Goal: Task Accomplishment & Management: Use online tool/utility

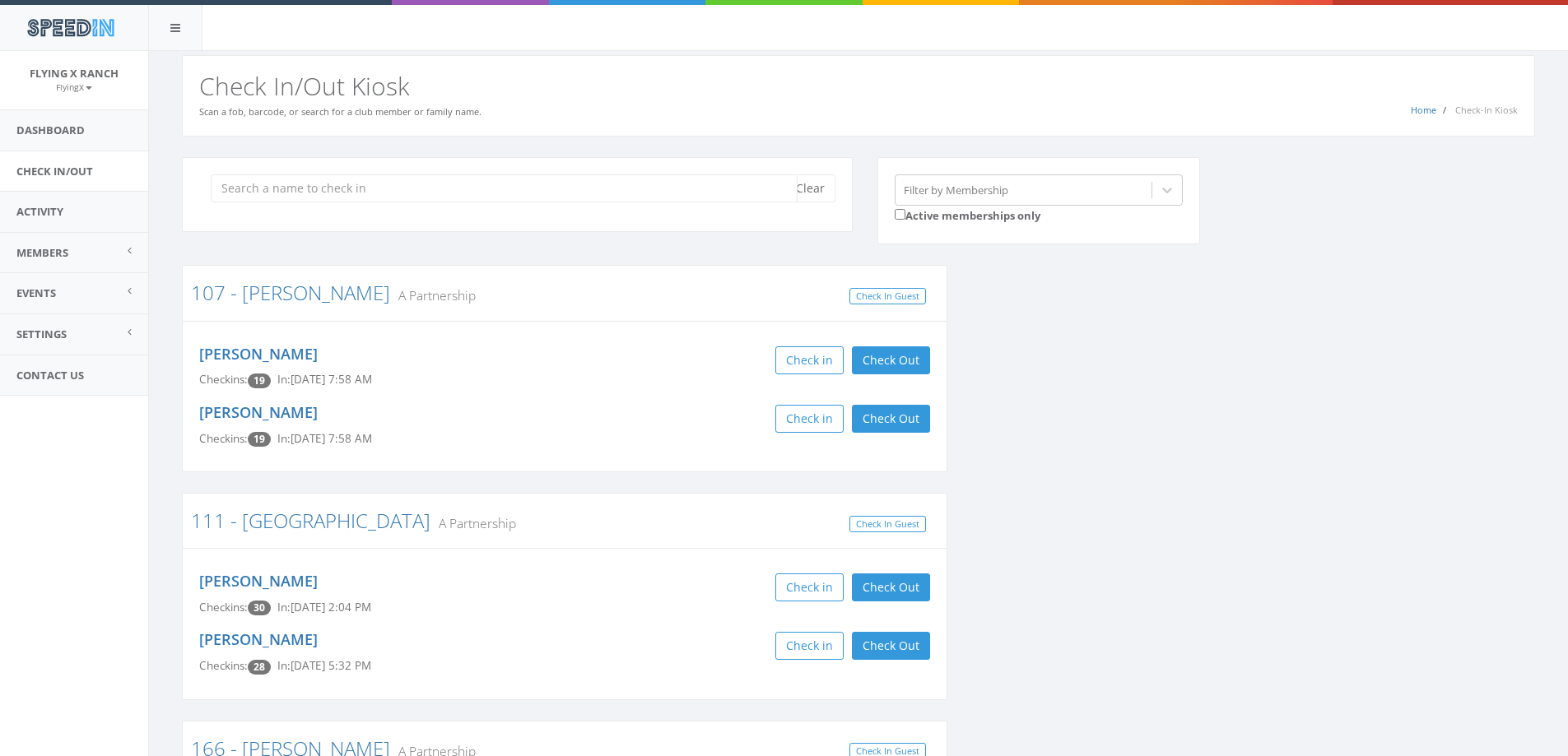
click at [259, 193] on input "search" at bounding box center [504, 188] width 587 height 28
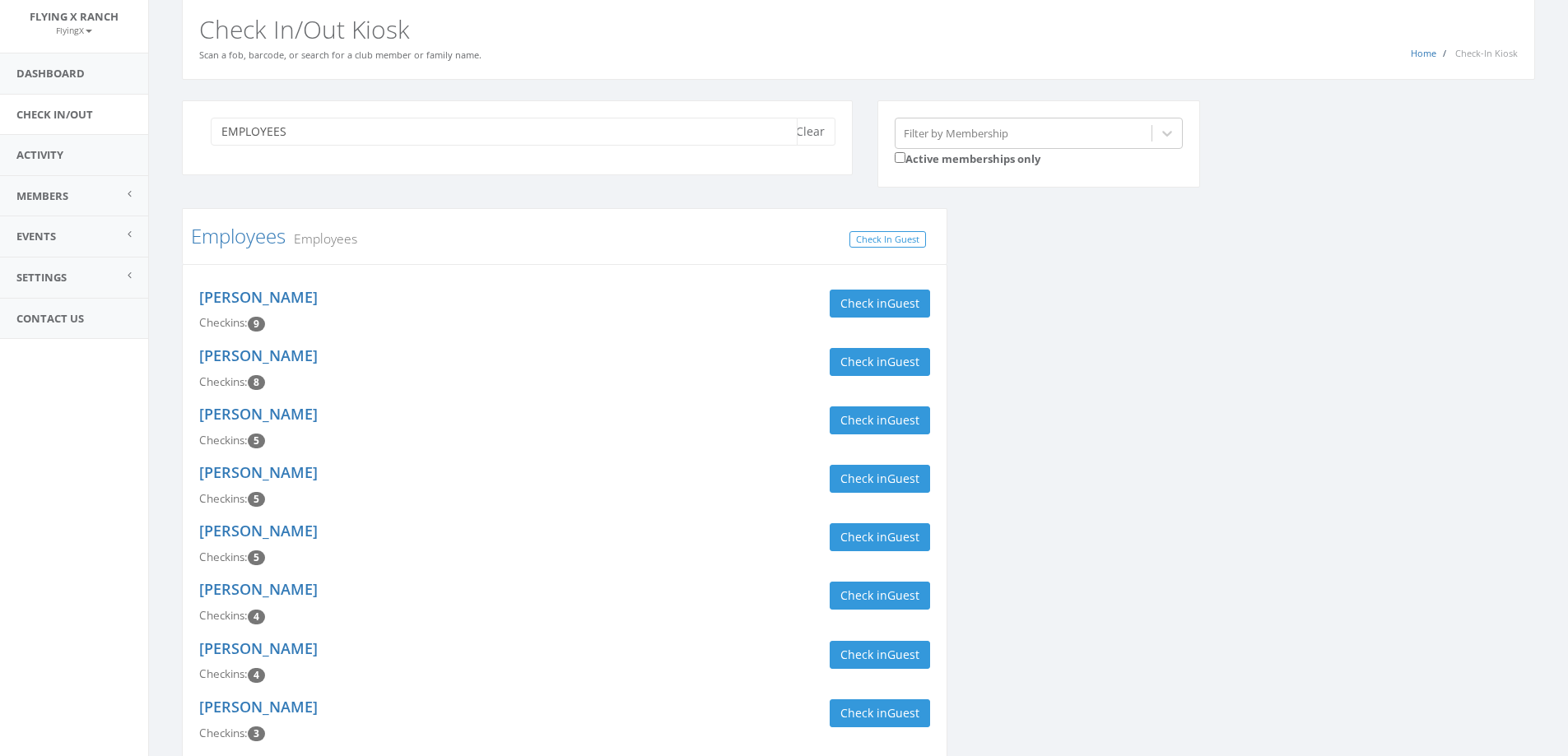
scroll to position [83, 0]
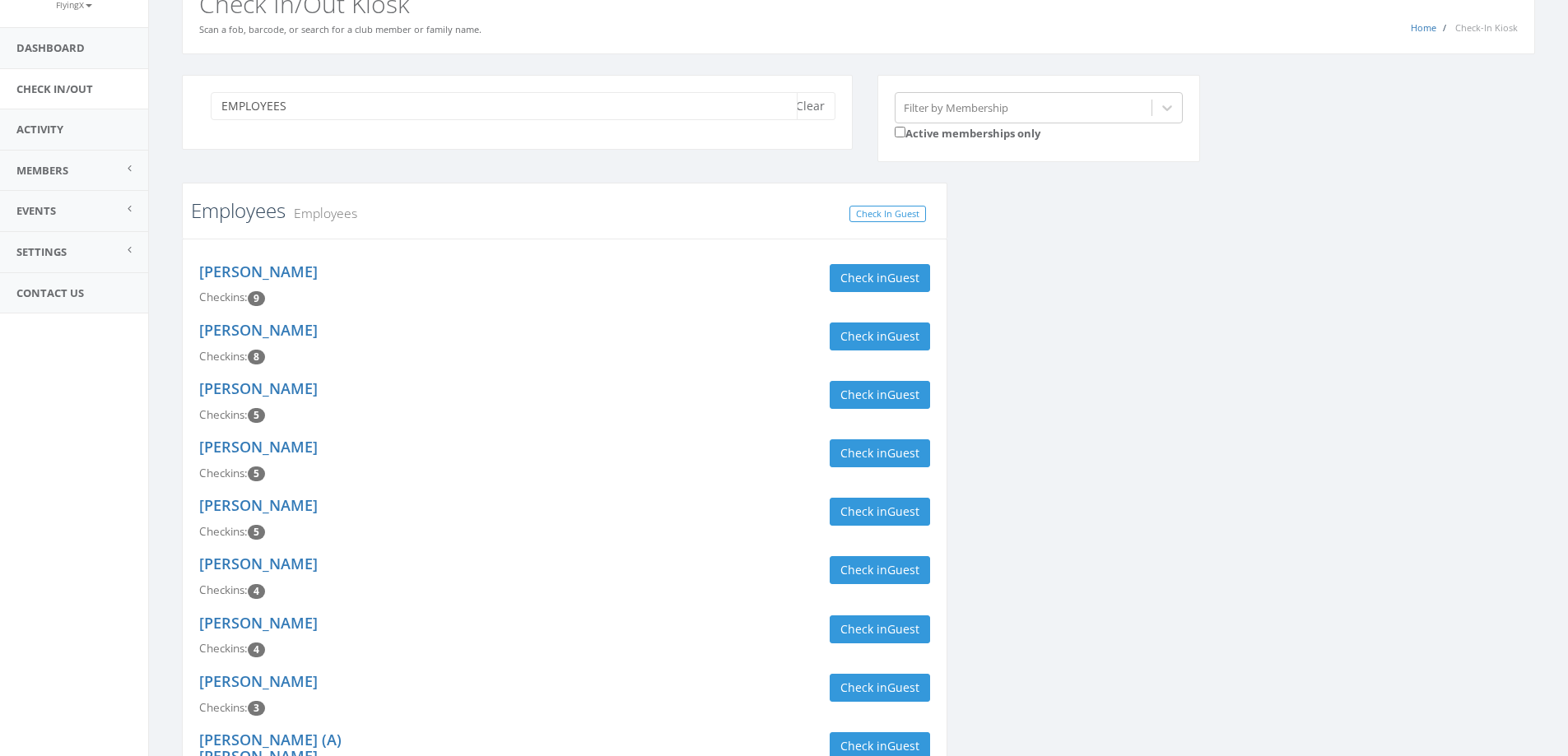
type input "EMPLOYEES"
click at [248, 213] on link "Employees" at bounding box center [238, 210] width 94 height 28
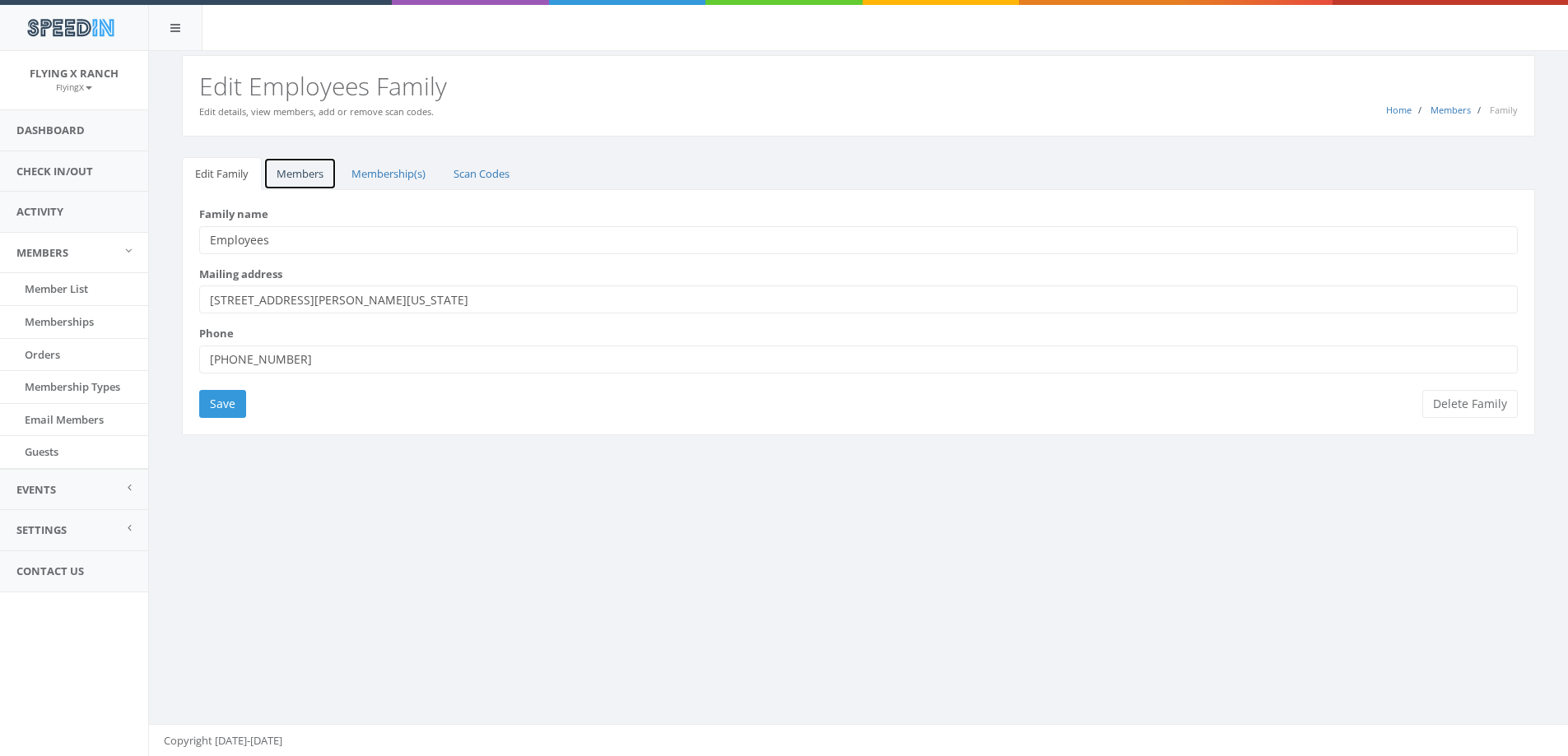
click at [312, 175] on link "Members" at bounding box center [300, 174] width 73 height 34
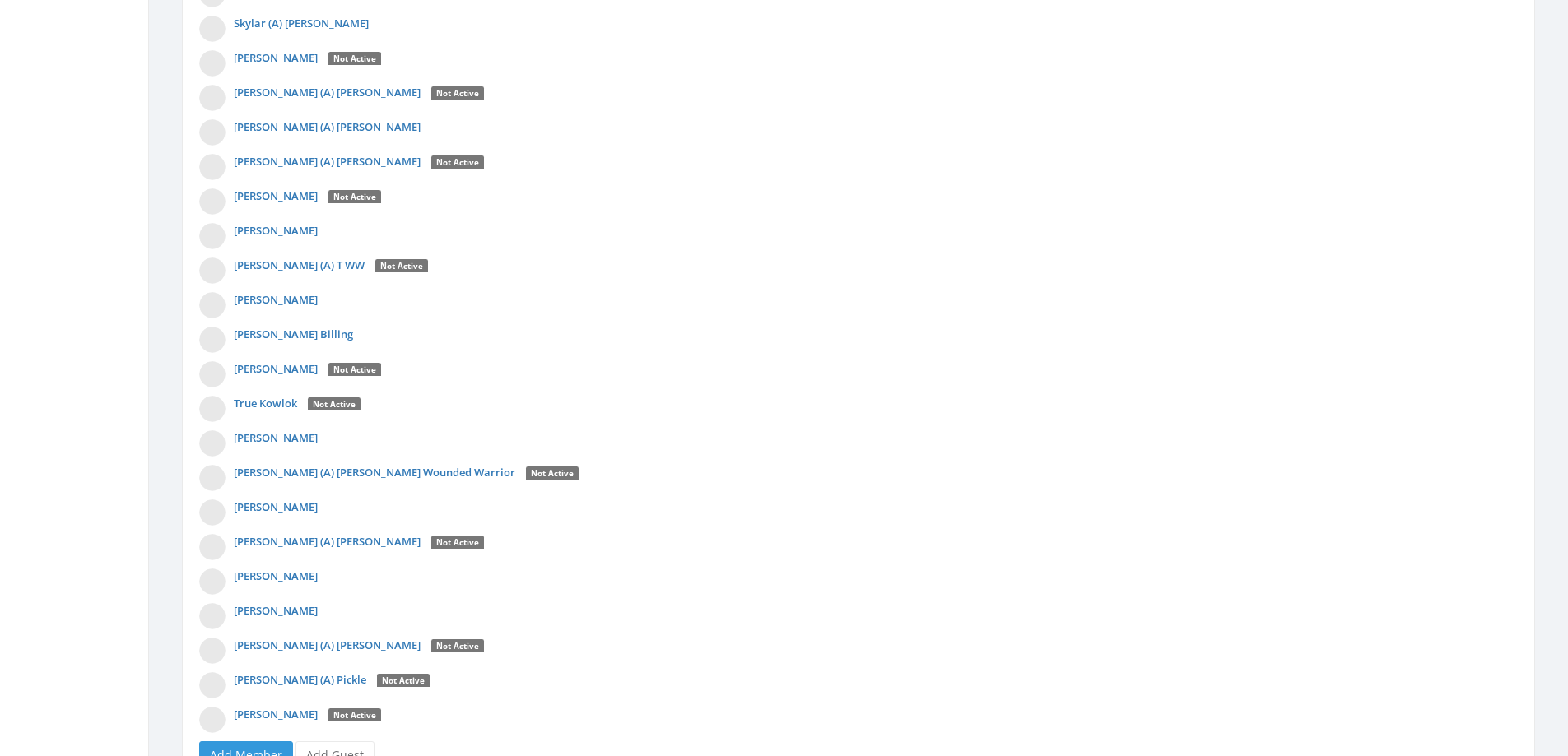
scroll to position [4559, 0]
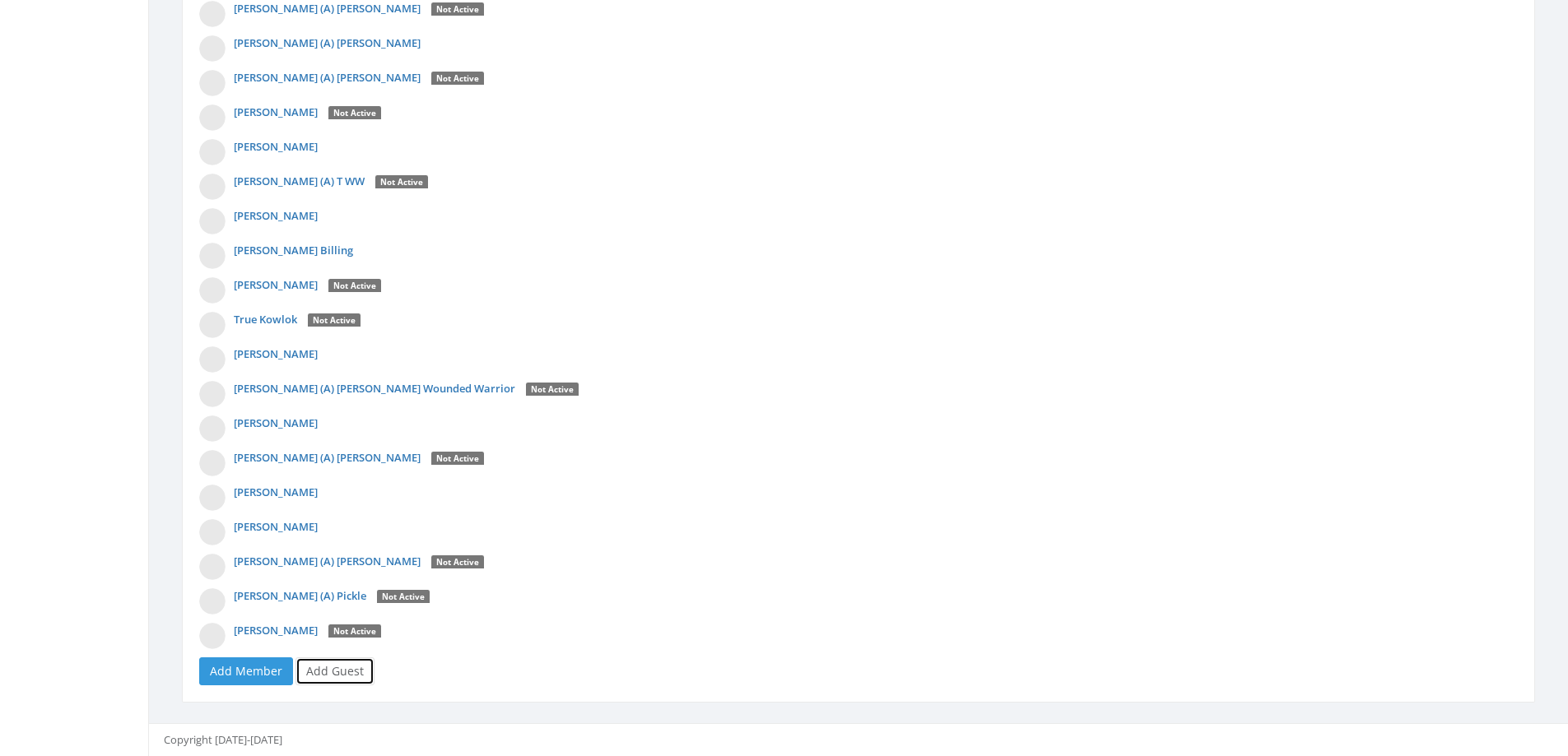
click at [323, 674] on link "Add Guest" at bounding box center [334, 671] width 79 height 28
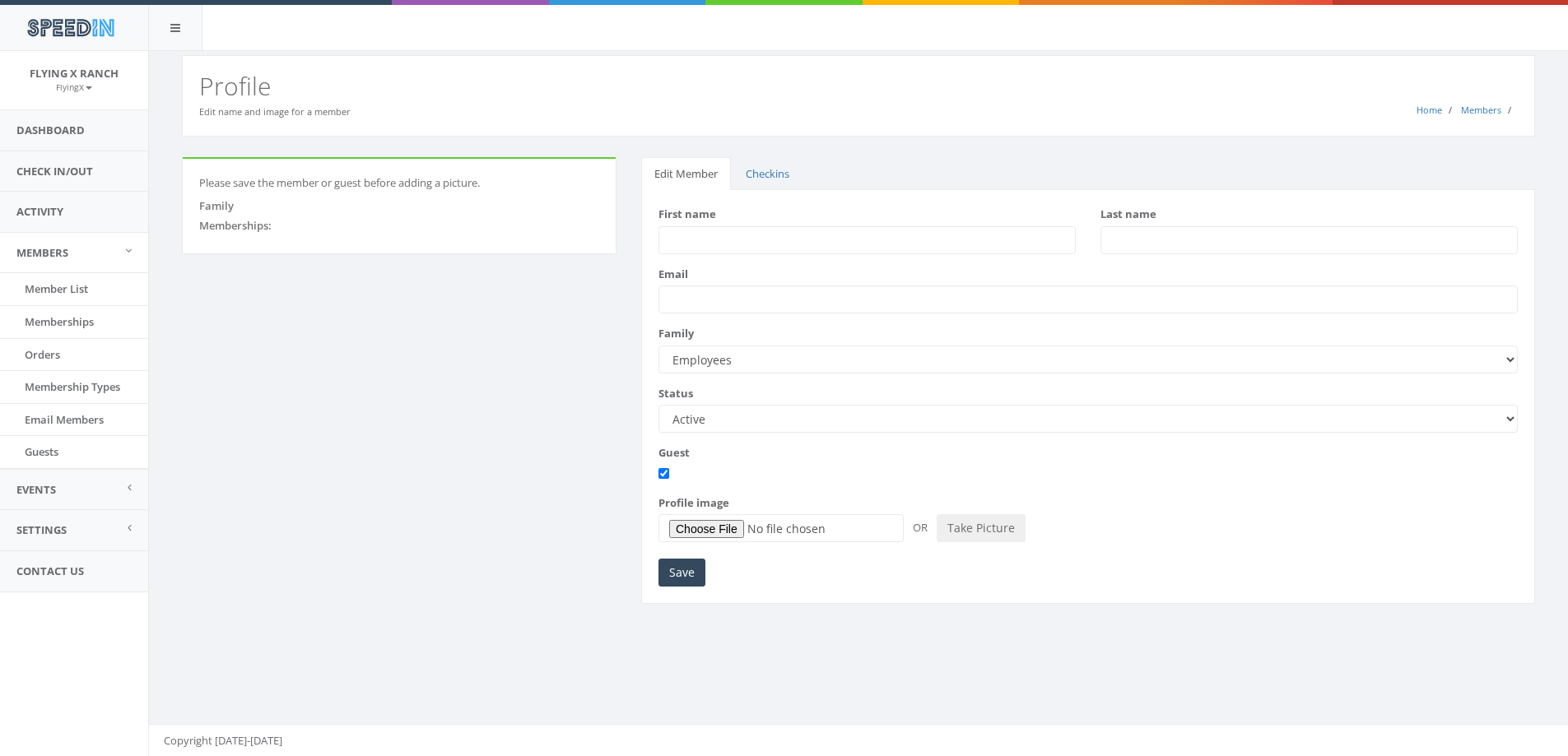
click at [679, 244] on input "First name" at bounding box center [866, 239] width 417 height 28
type input "Rita"
type input "Barca"
click at [684, 567] on input "Save" at bounding box center [681, 572] width 47 height 28
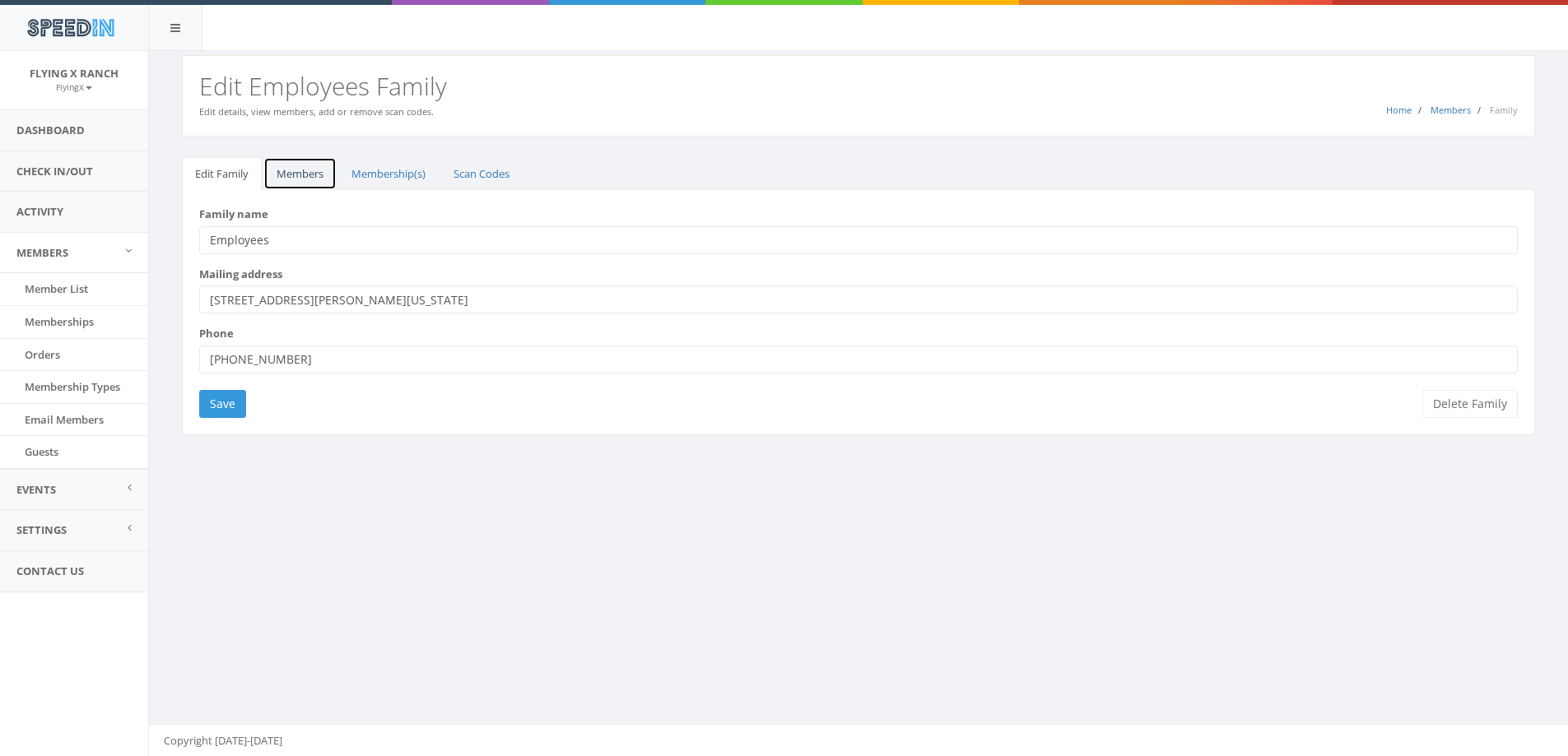
click at [300, 179] on link "Members" at bounding box center [300, 174] width 73 height 34
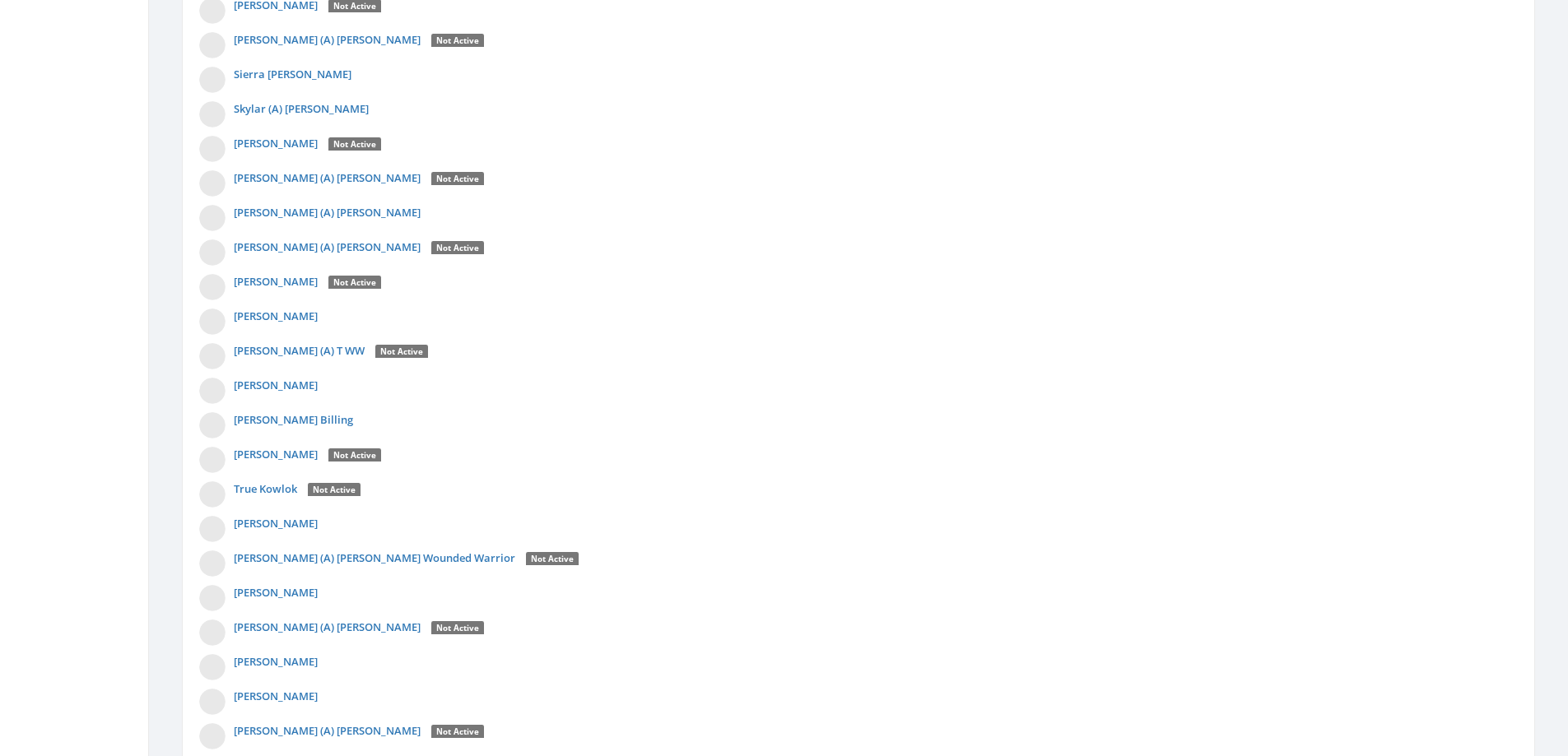
scroll to position [4594, 0]
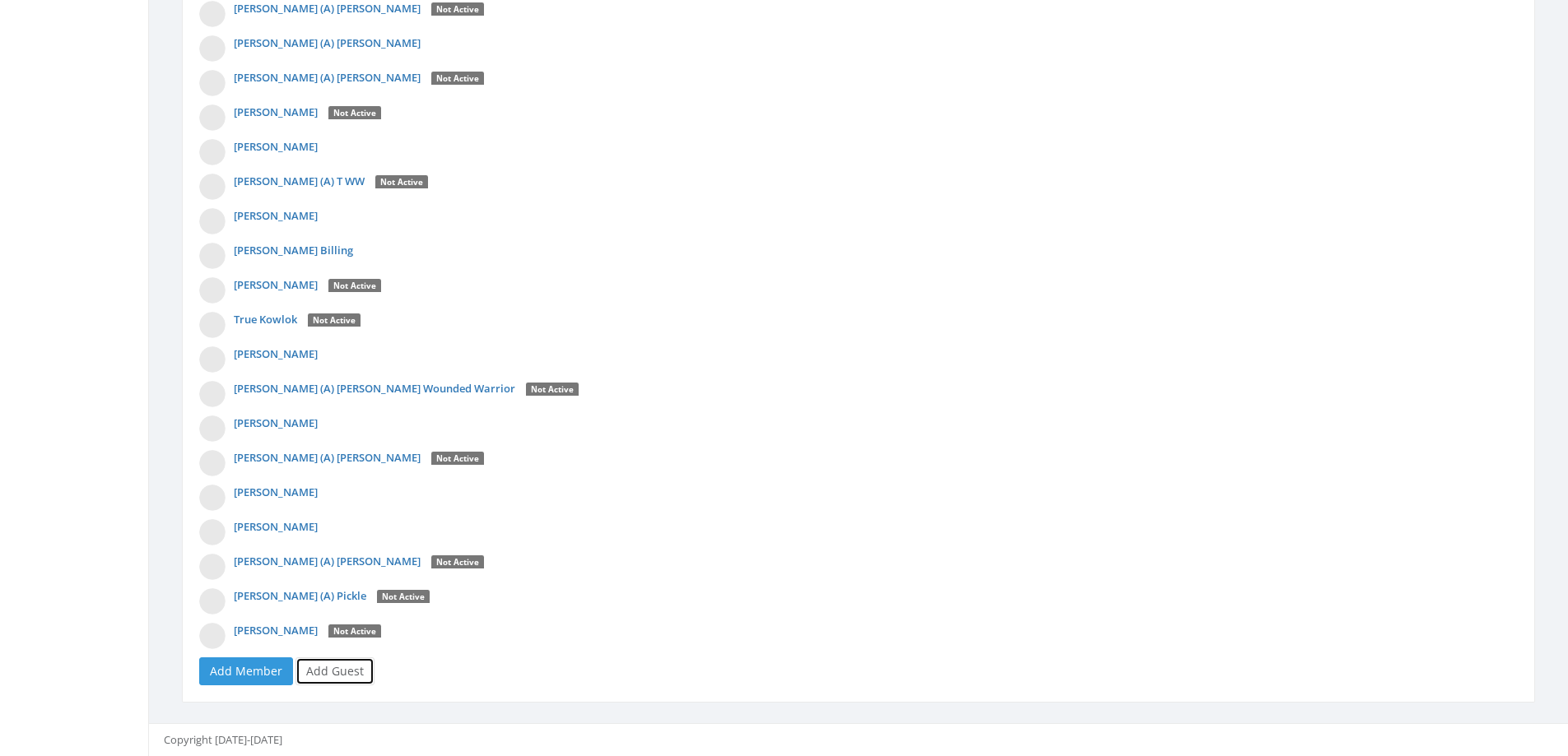
click at [326, 664] on link "Add Guest" at bounding box center [334, 671] width 79 height 28
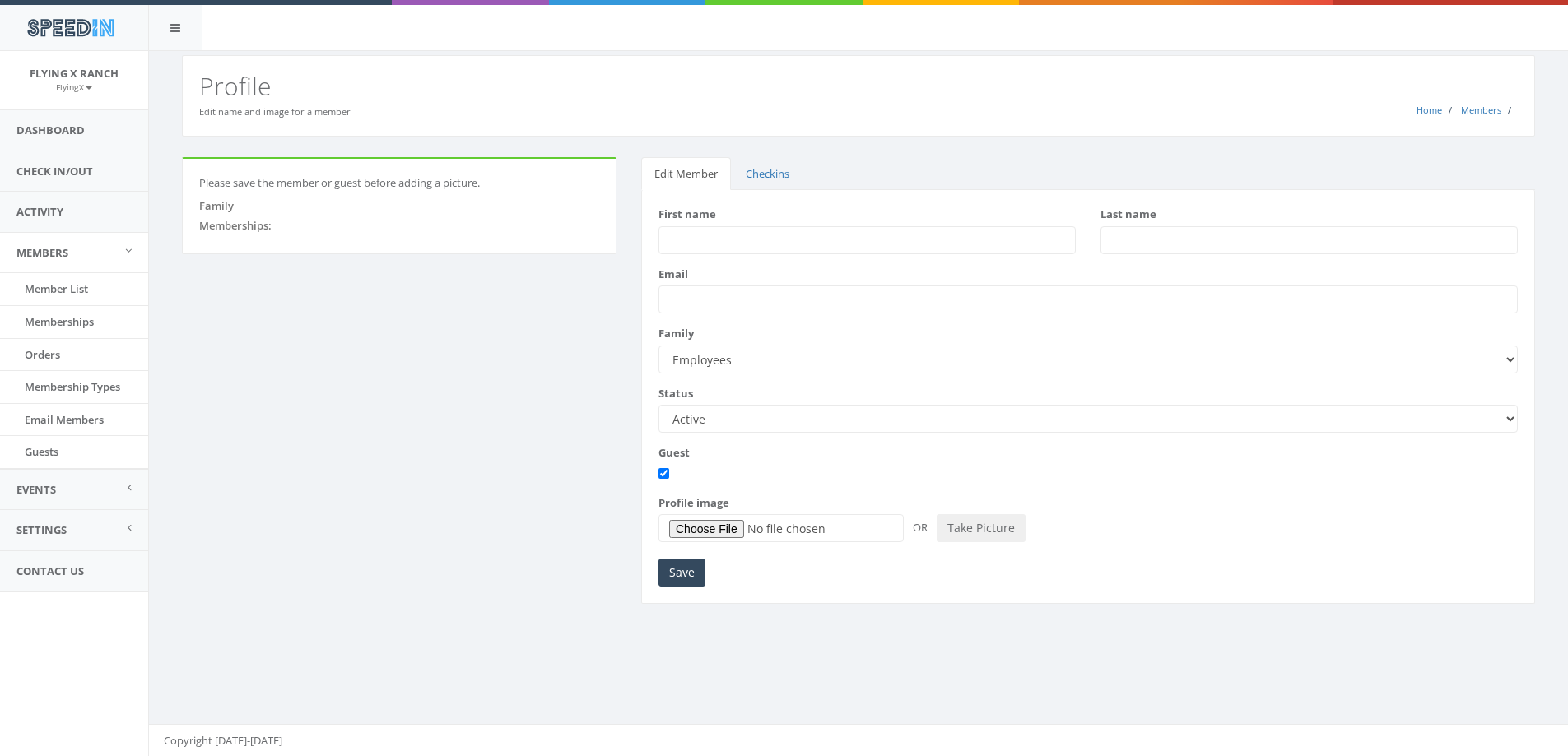
click at [697, 244] on input "First name" at bounding box center [866, 239] width 417 height 28
type input "[PERSON_NAME]"
click at [681, 580] on input "Save" at bounding box center [681, 572] width 47 height 28
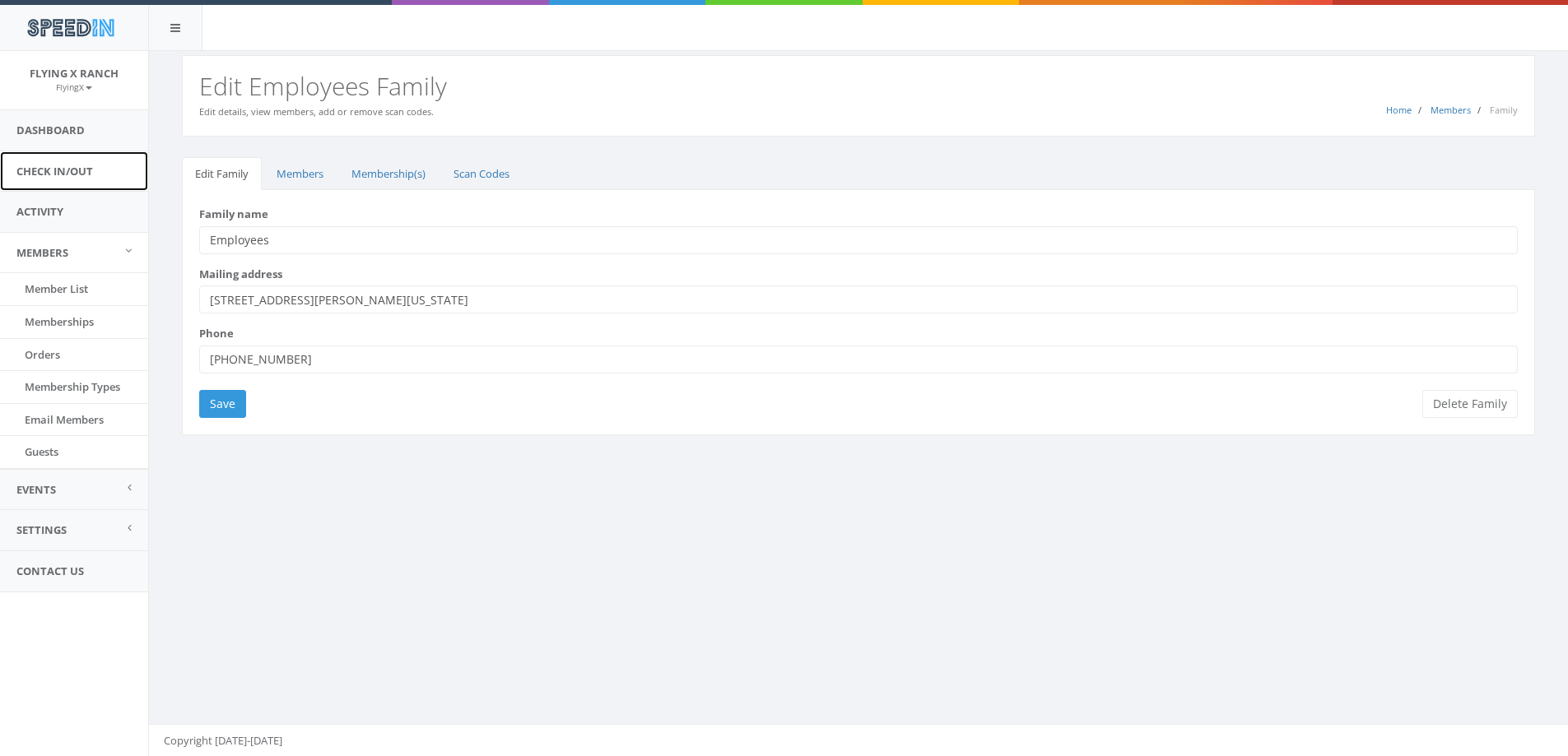
click at [75, 168] on link "Check In/Out" at bounding box center [74, 171] width 149 height 40
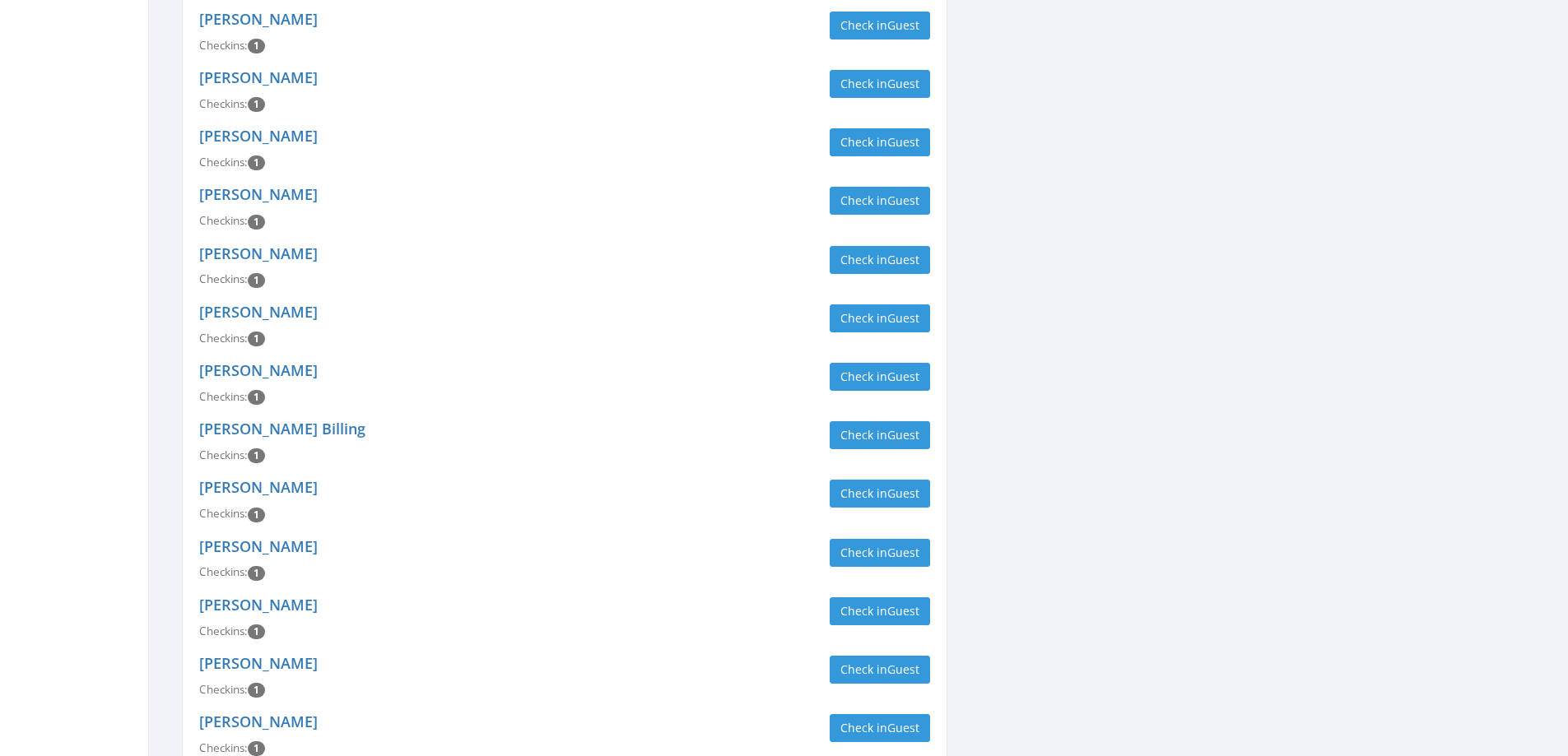
scroll to position [3540, 0]
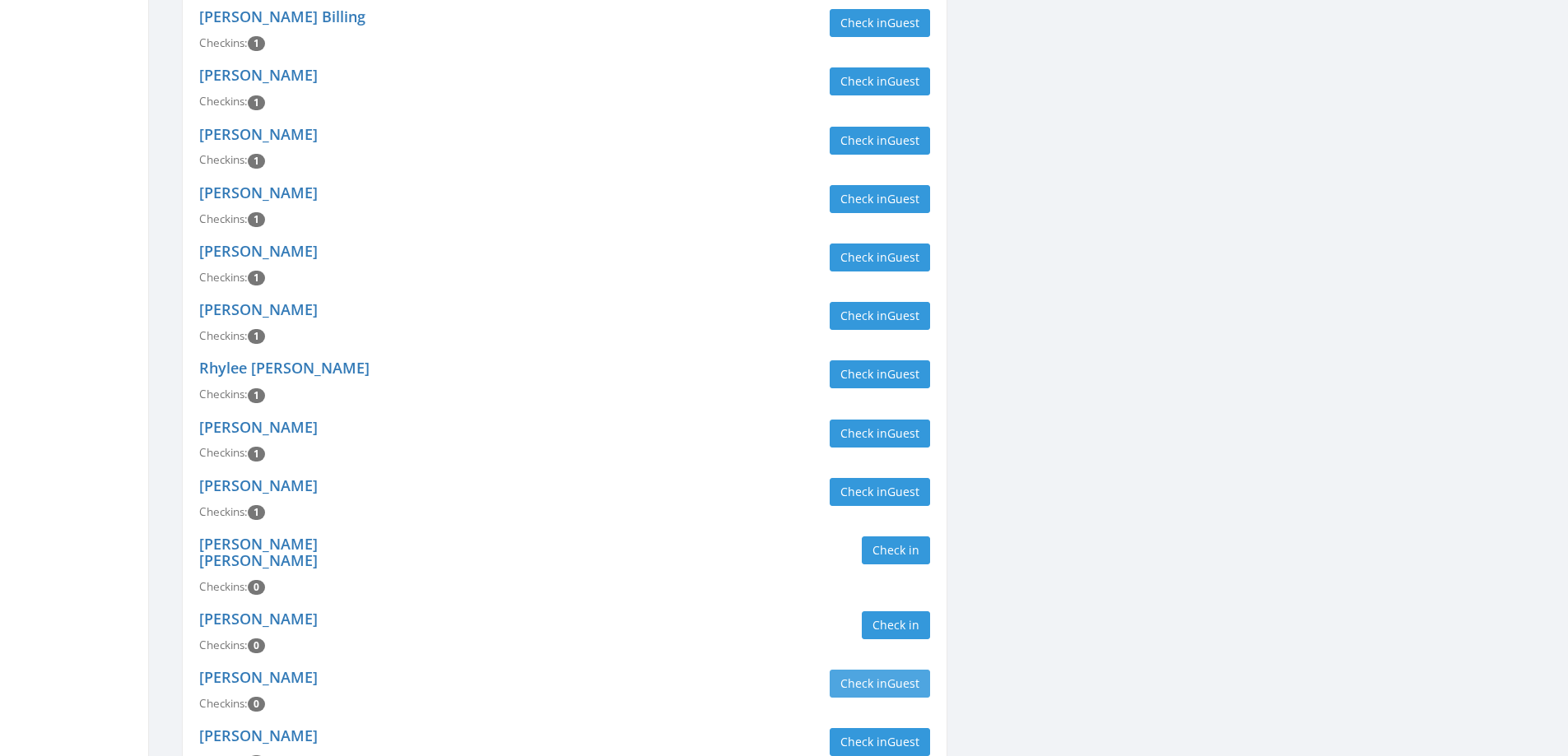
type input "employee"
click at [910, 676] on span "Guest" at bounding box center [904, 684] width 32 height 16
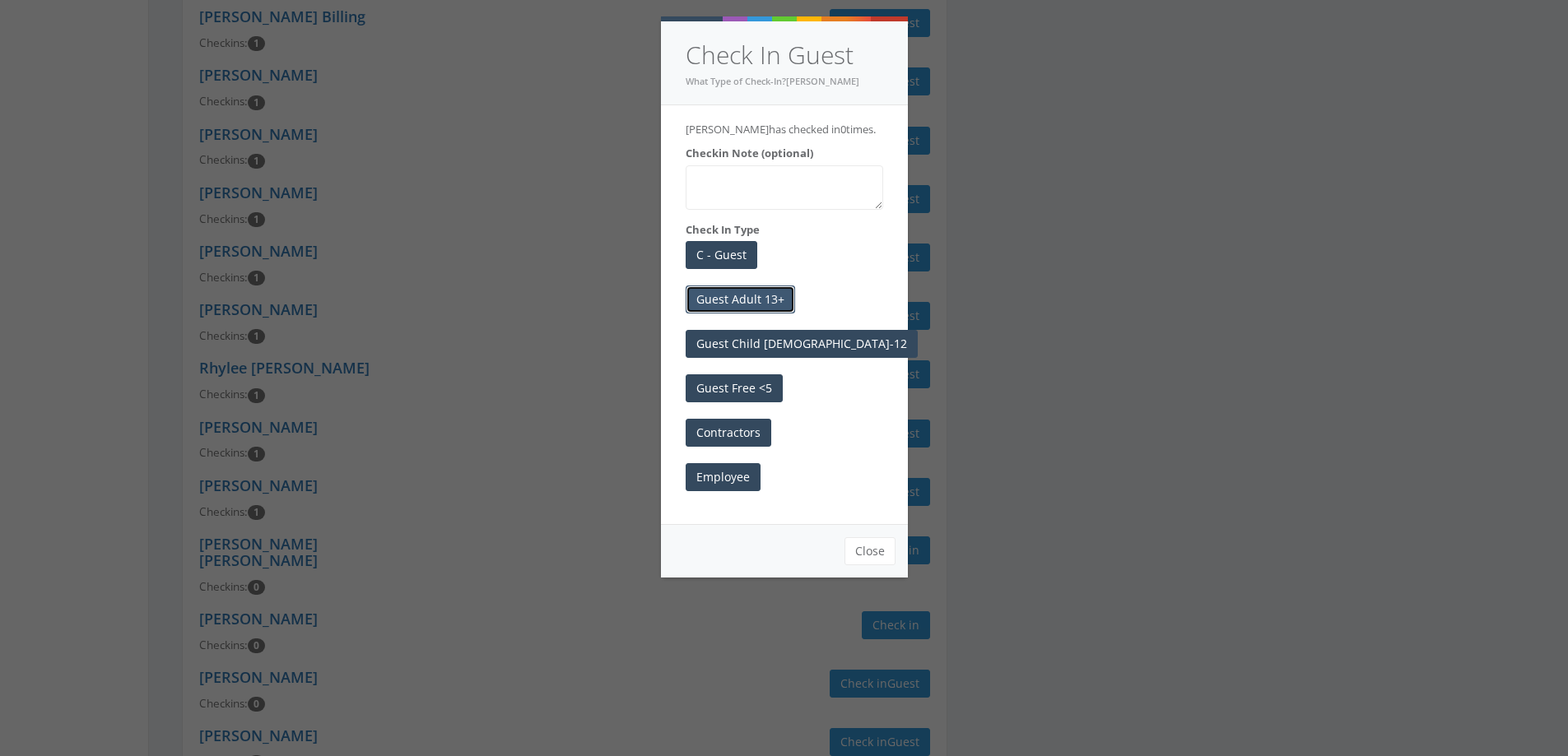
click at [756, 294] on button "Guest Adult 13+" at bounding box center [740, 299] width 109 height 28
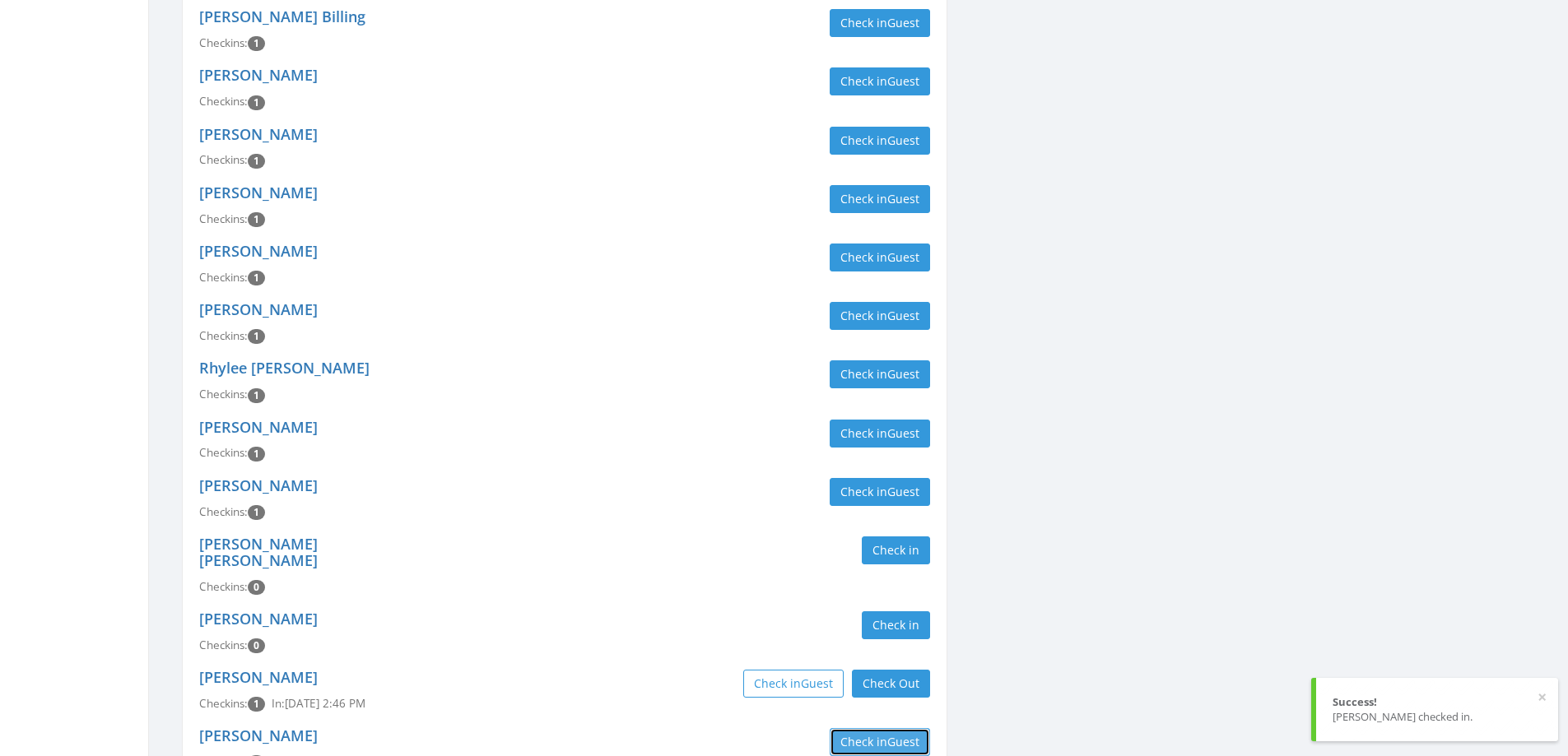
click at [869, 728] on button "Check in Guest" at bounding box center [880, 742] width 101 height 28
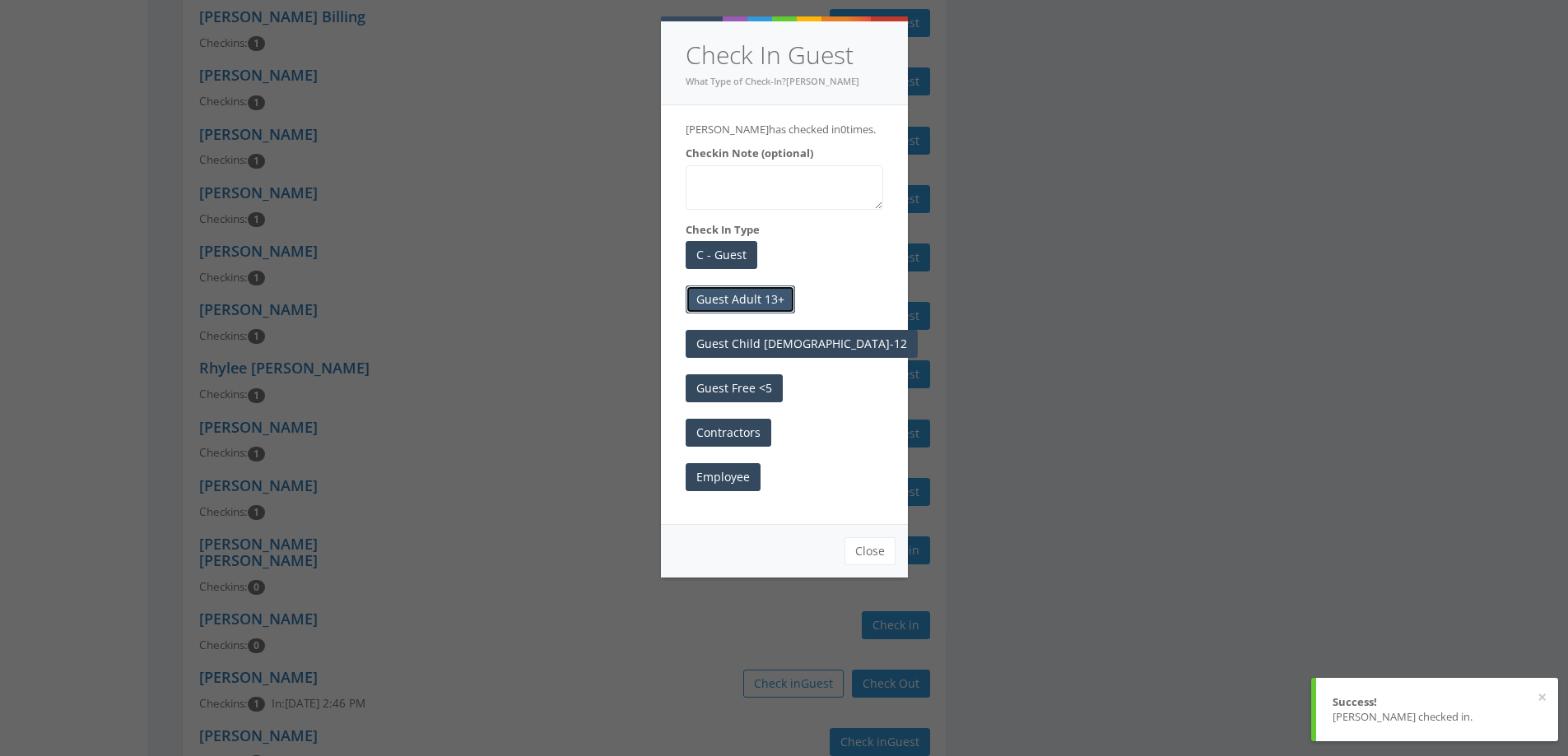
click at [715, 286] on button "Guest Adult 13+" at bounding box center [740, 299] width 109 height 28
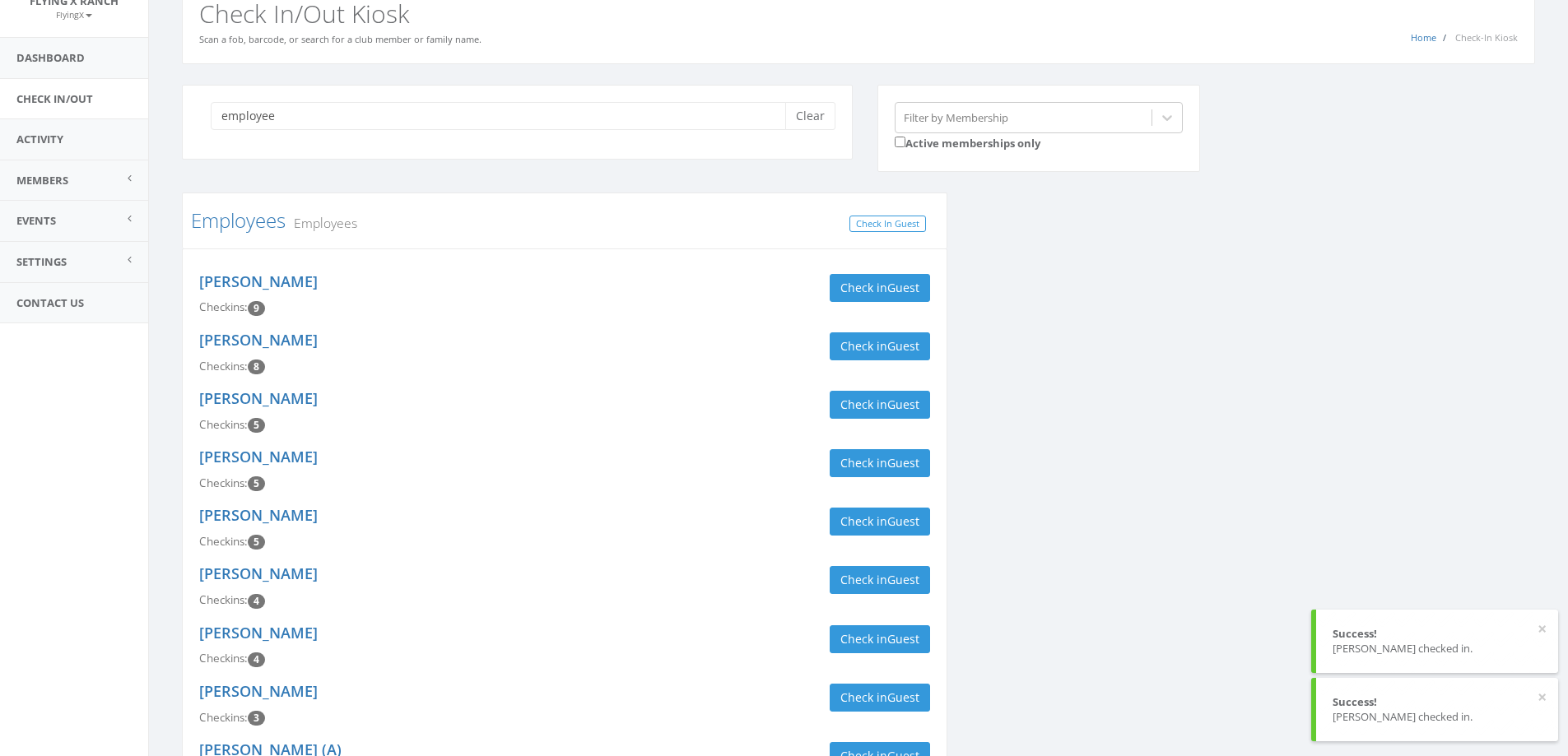
scroll to position [0, 0]
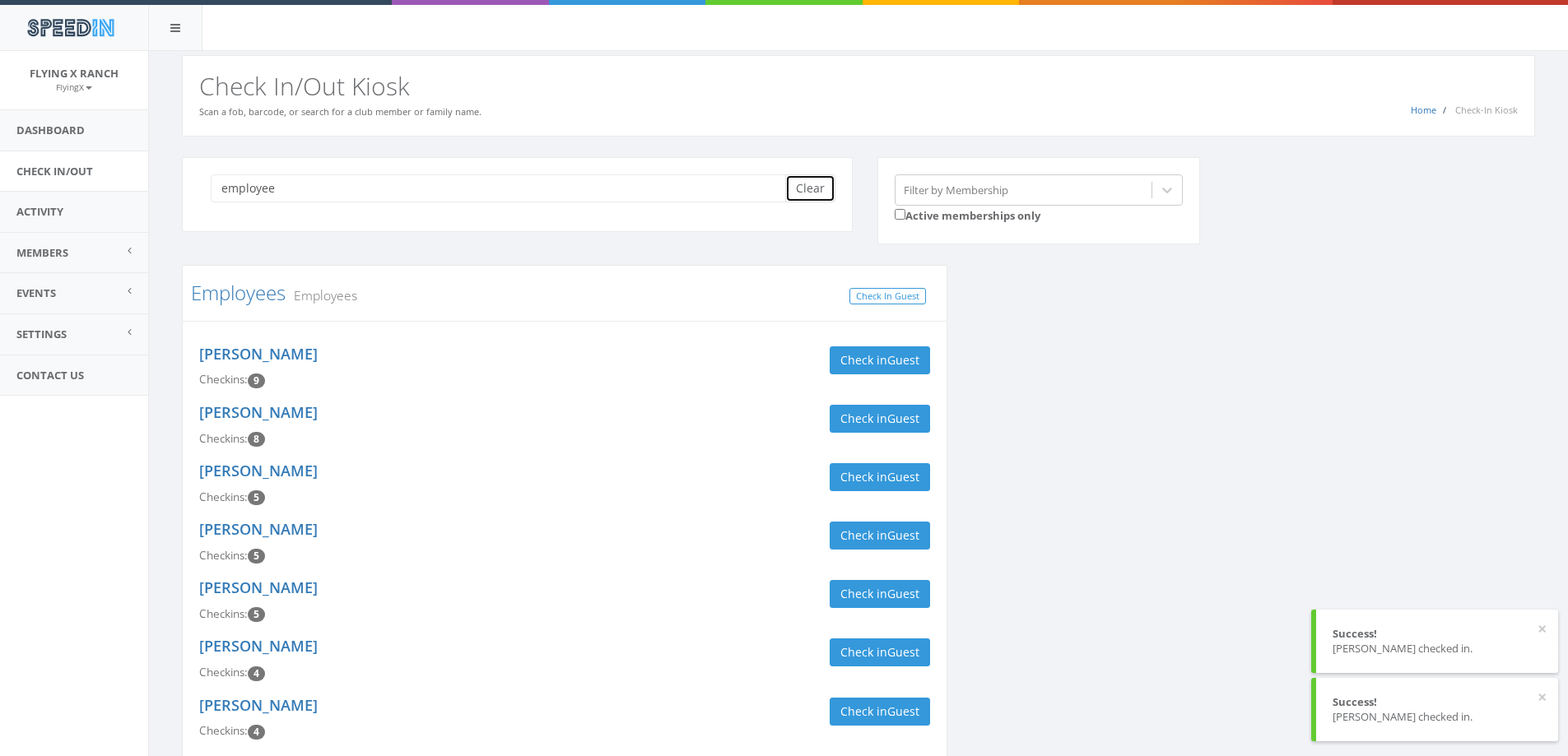
click at [800, 186] on button "Clear" at bounding box center [810, 188] width 50 height 28
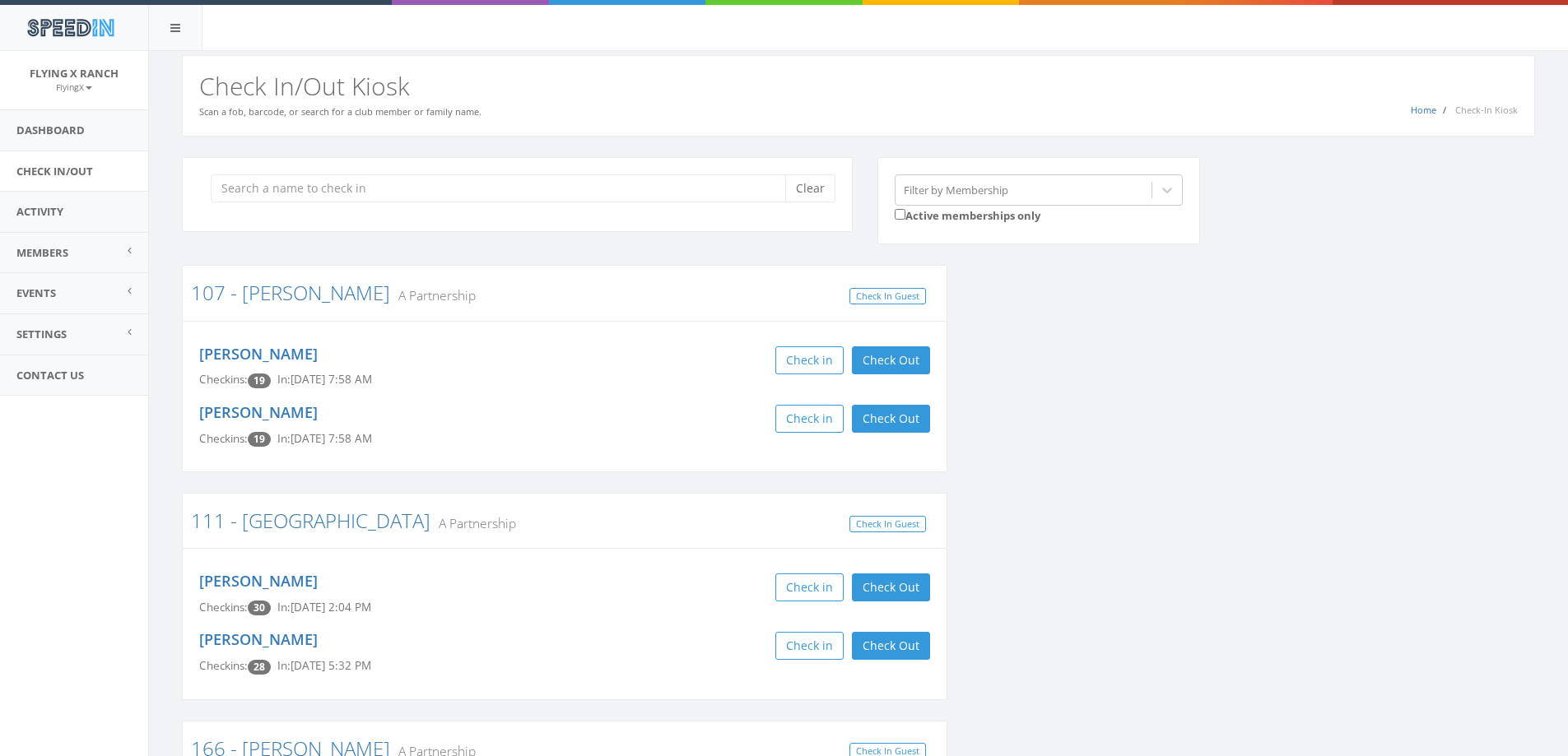
click at [577, 221] on div "Clear" at bounding box center [517, 195] width 671 height 75
